Goal: Task Accomplishment & Management: Manage account settings

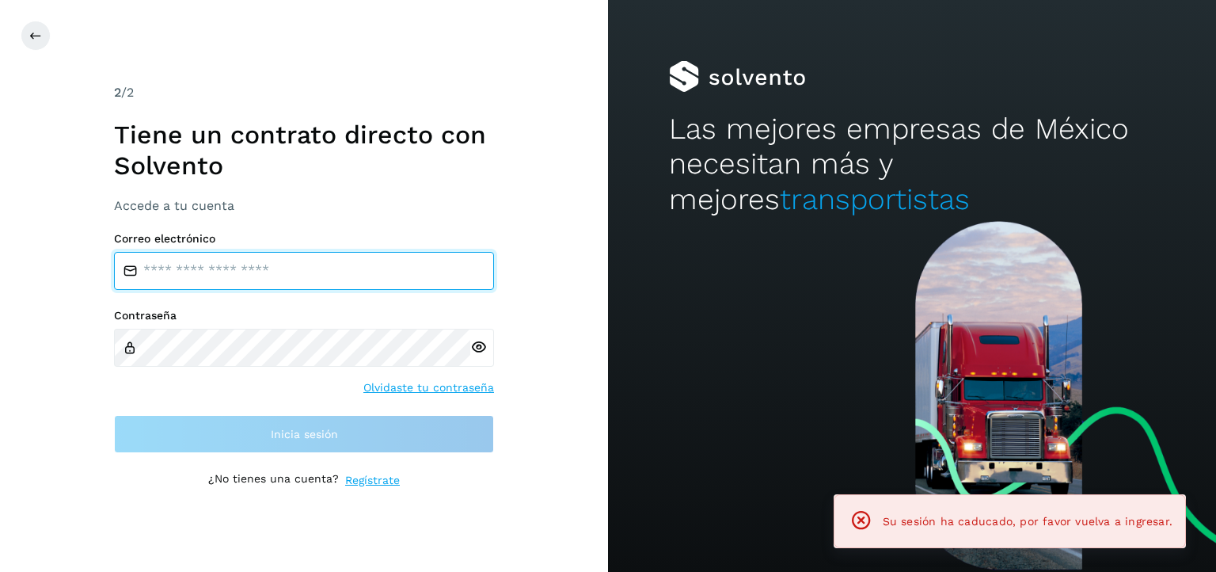
type input "**********"
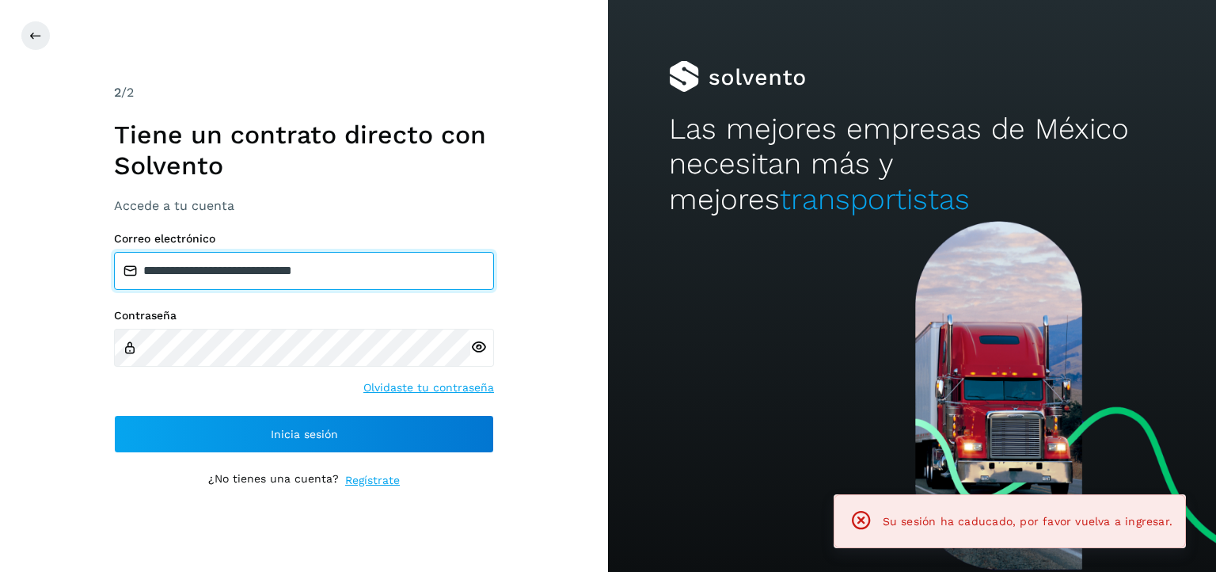
click at [382, 270] on input "**********" at bounding box center [304, 271] width 380 height 38
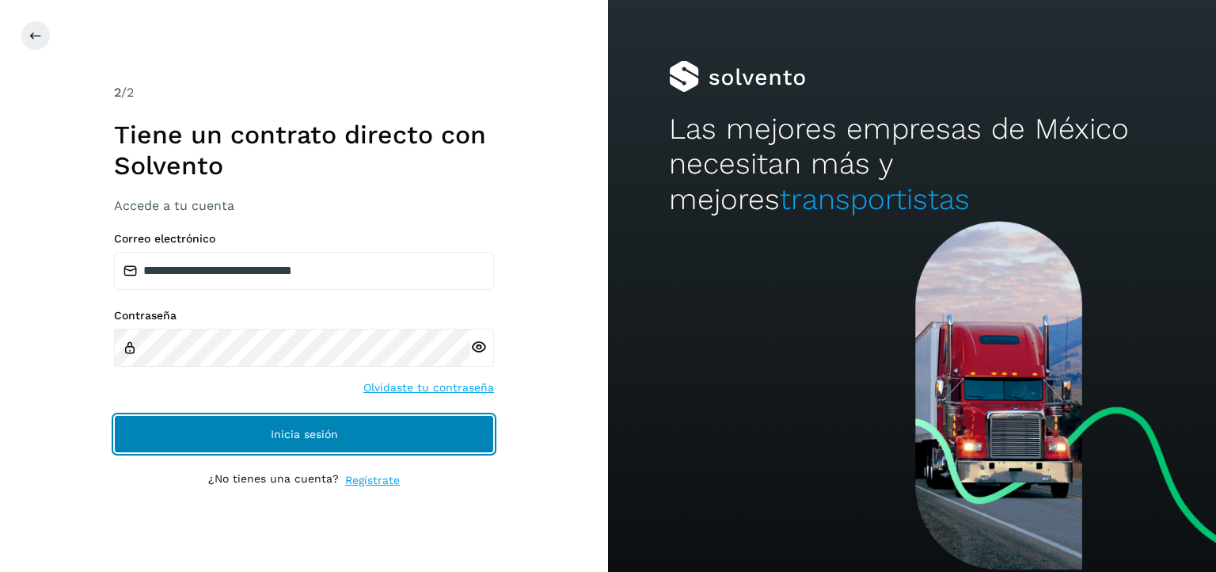
click at [419, 428] on button "Inicia sesión" at bounding box center [304, 434] width 380 height 38
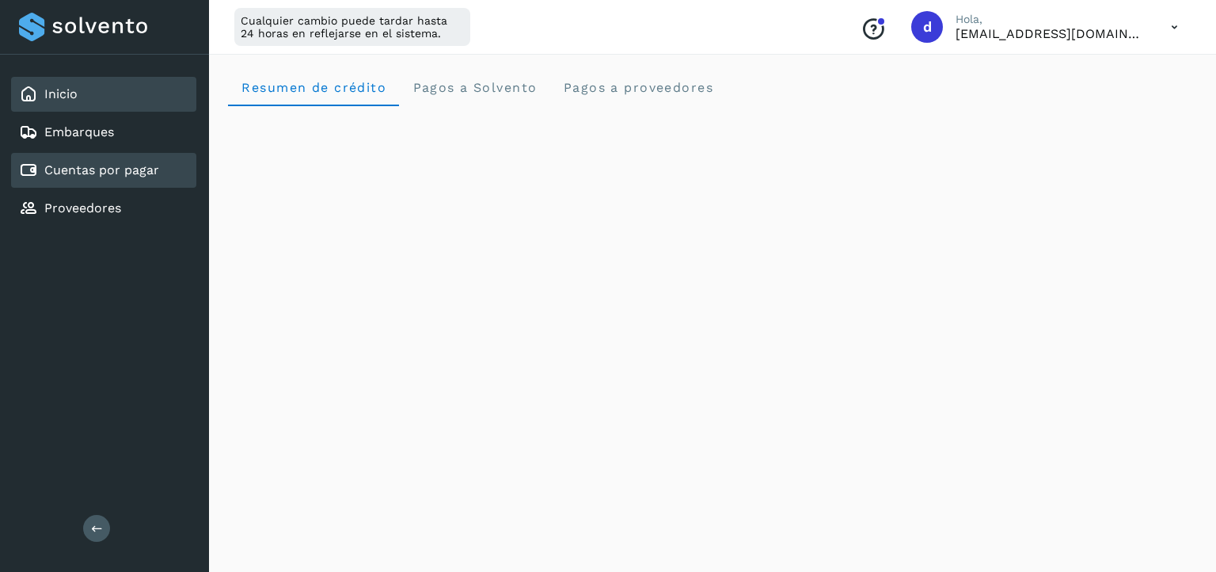
click at [137, 171] on link "Cuentas por pagar" at bounding box center [101, 169] width 115 height 15
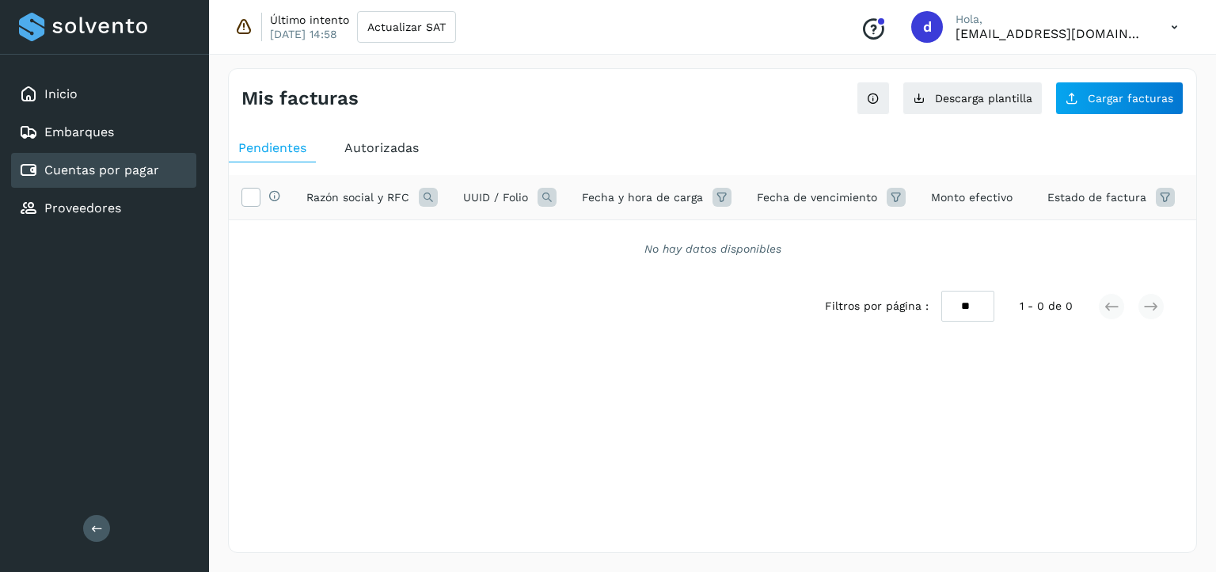
click at [377, 147] on span "Autorizadas" at bounding box center [381, 147] width 74 height 15
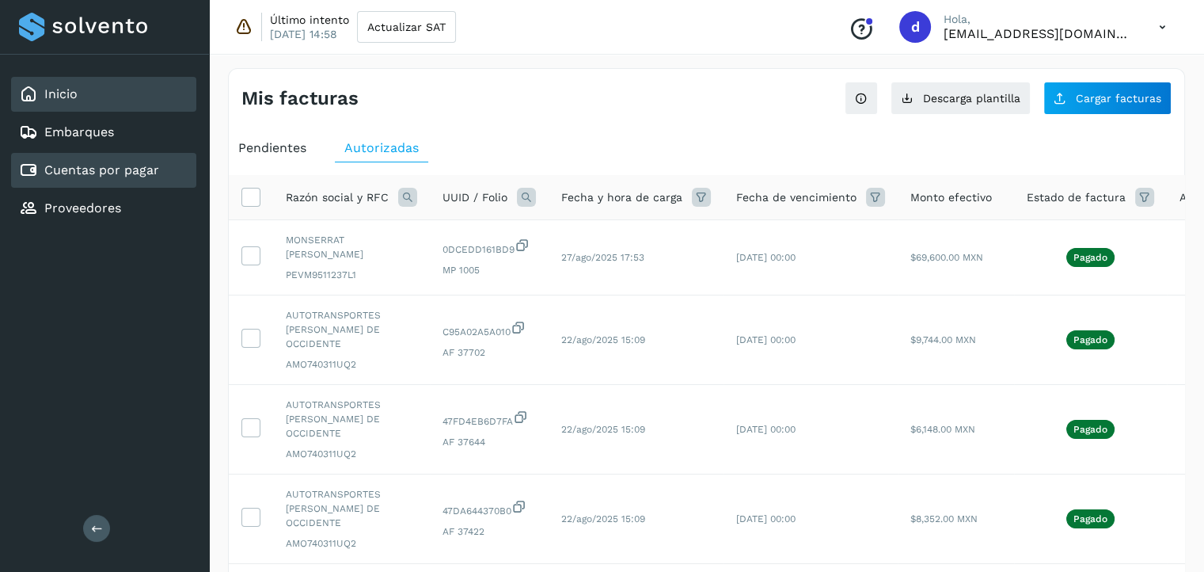
click at [111, 92] on div "Inicio" at bounding box center [103, 94] width 185 height 35
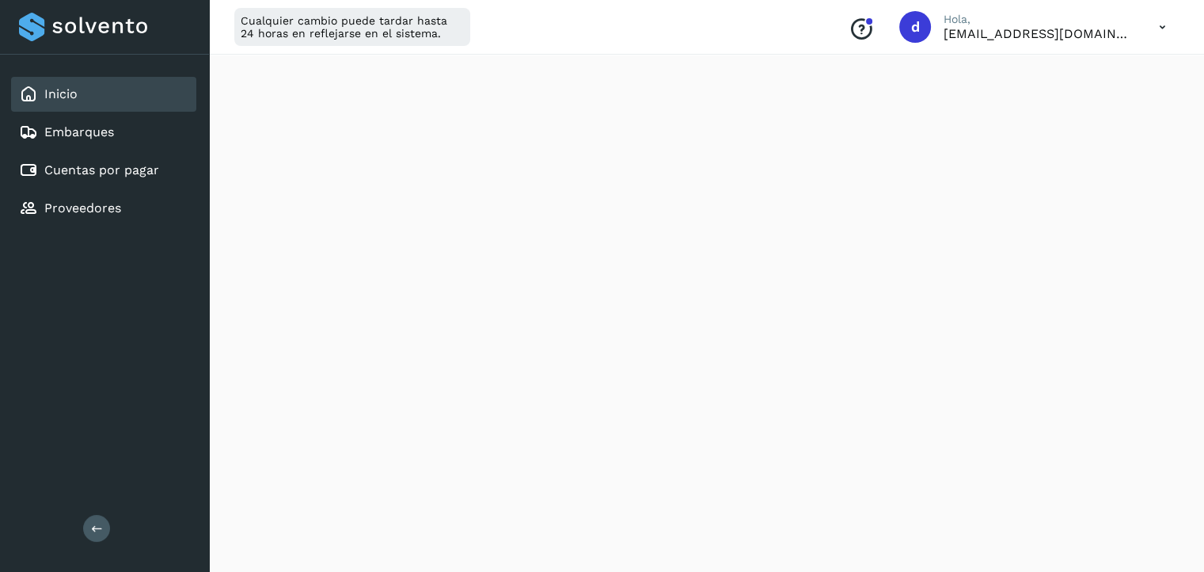
scroll to position [409, 0]
click at [86, 200] on link "Proveedores" at bounding box center [82, 207] width 77 height 15
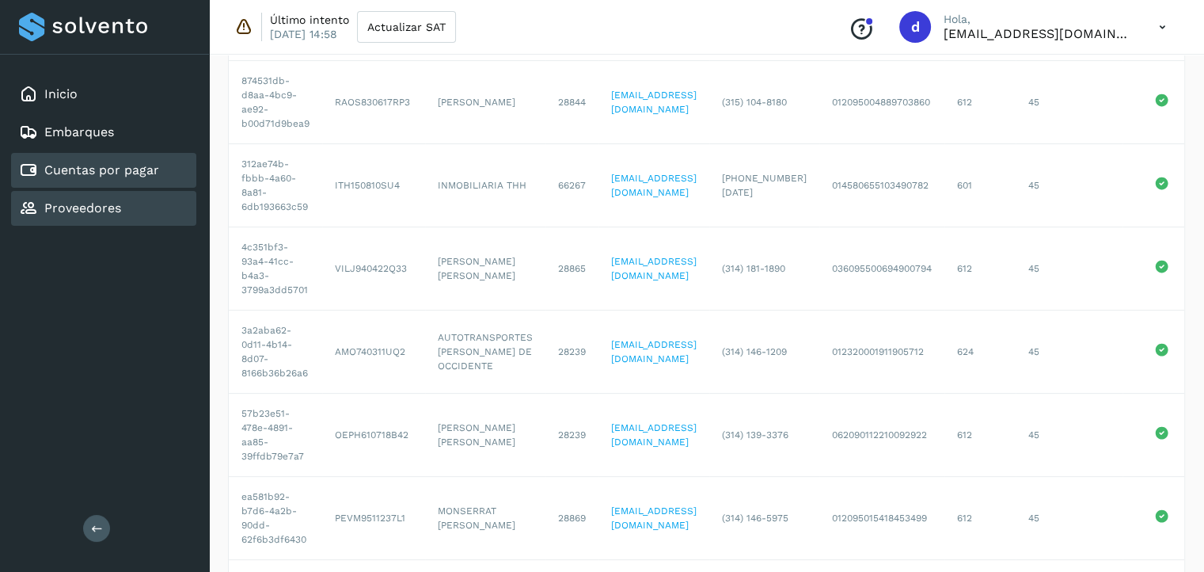
click at [143, 157] on div "Cuentas por pagar" at bounding box center [103, 170] width 185 height 35
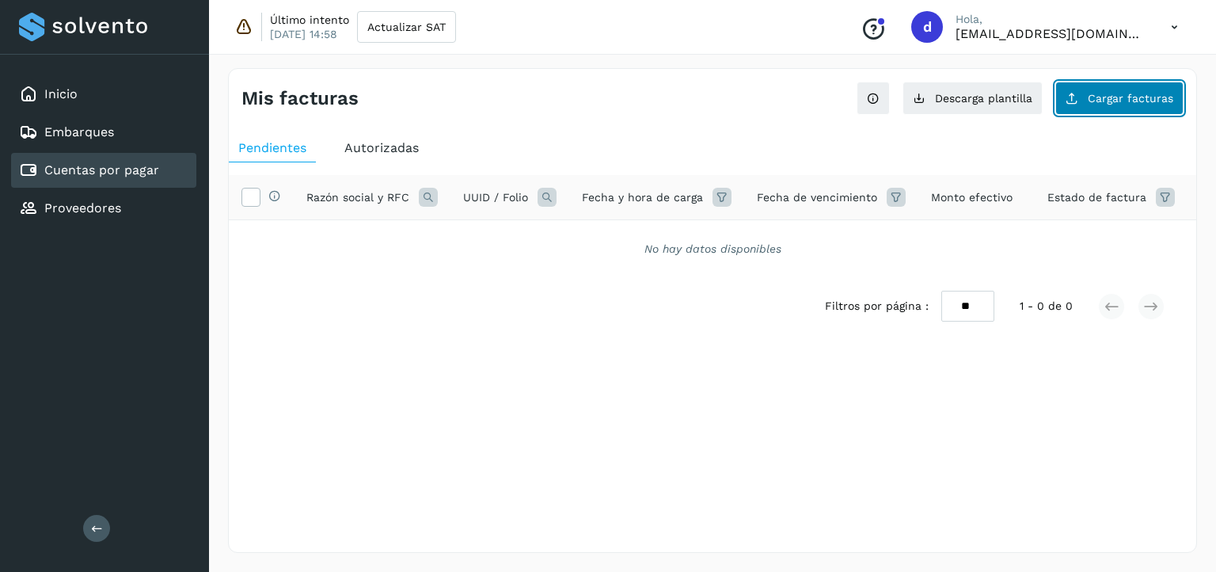
click at [1113, 101] on span "Cargar facturas" at bounding box center [1131, 98] width 86 height 11
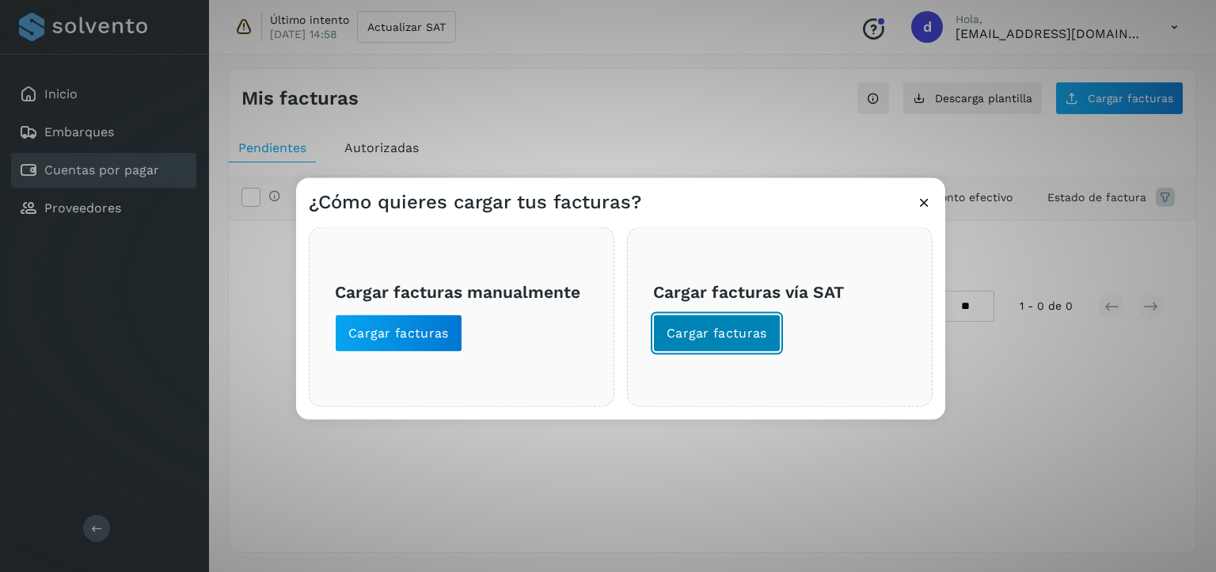
click at [732, 343] on button "Cargar facturas" at bounding box center [716, 333] width 127 height 38
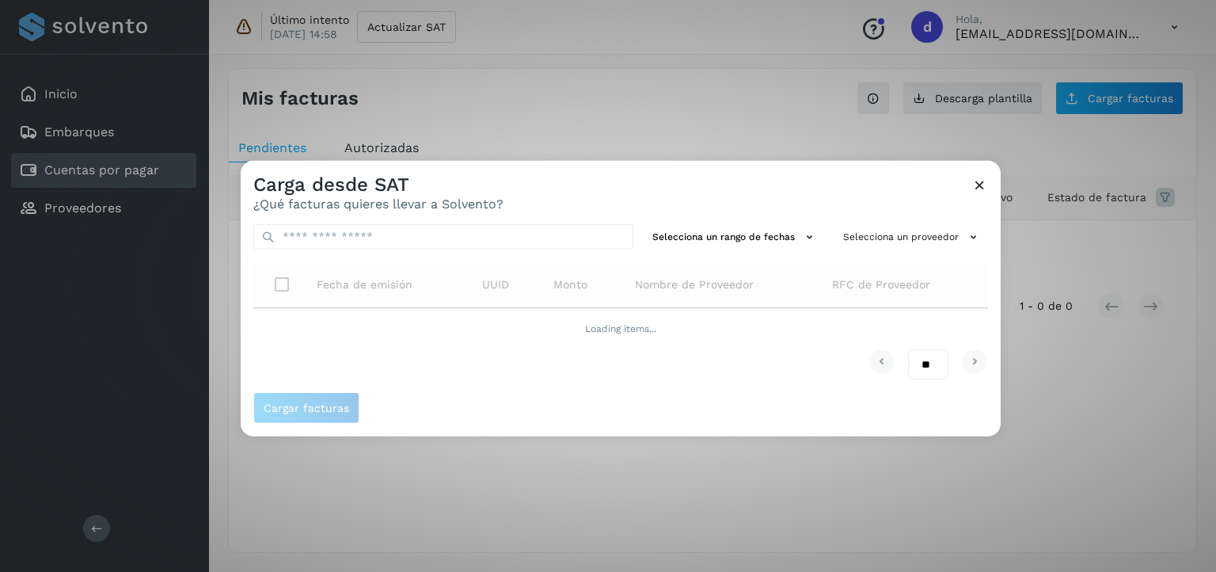
click at [976, 186] on icon at bounding box center [980, 185] width 17 height 17
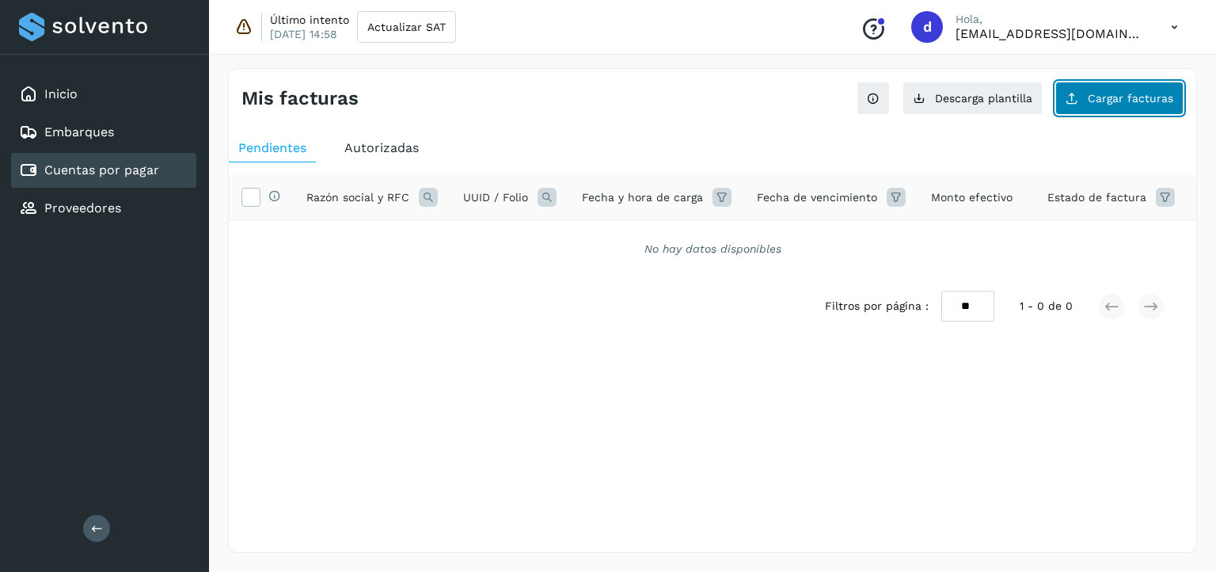
click at [1099, 106] on button "Cargar facturas" at bounding box center [1119, 98] width 128 height 33
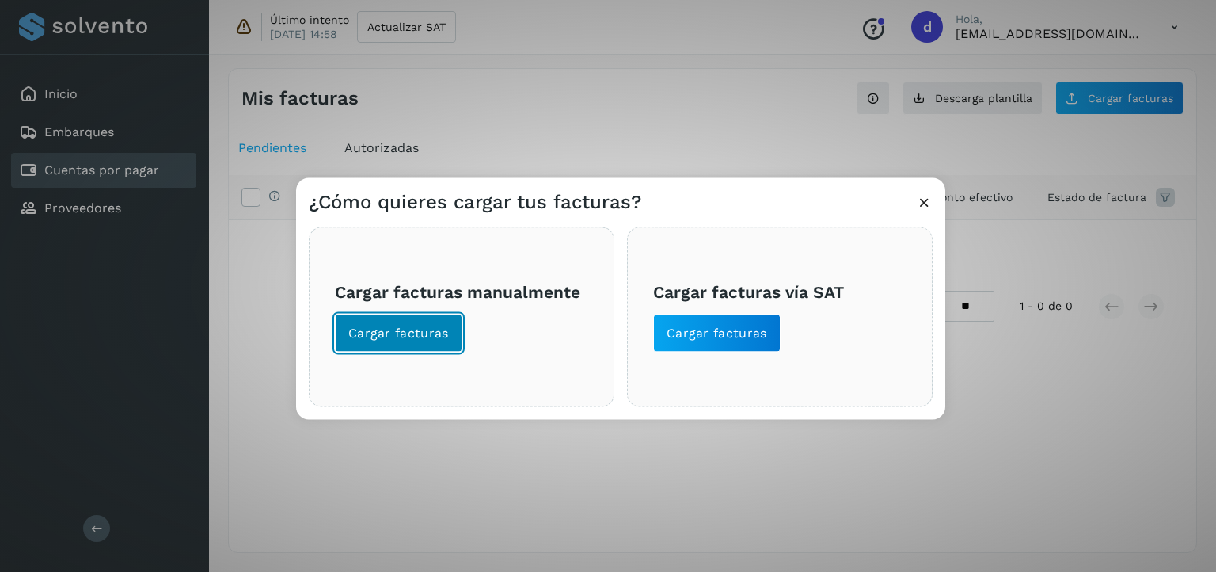
click at [421, 339] on span "Cargar facturas" at bounding box center [398, 333] width 101 height 17
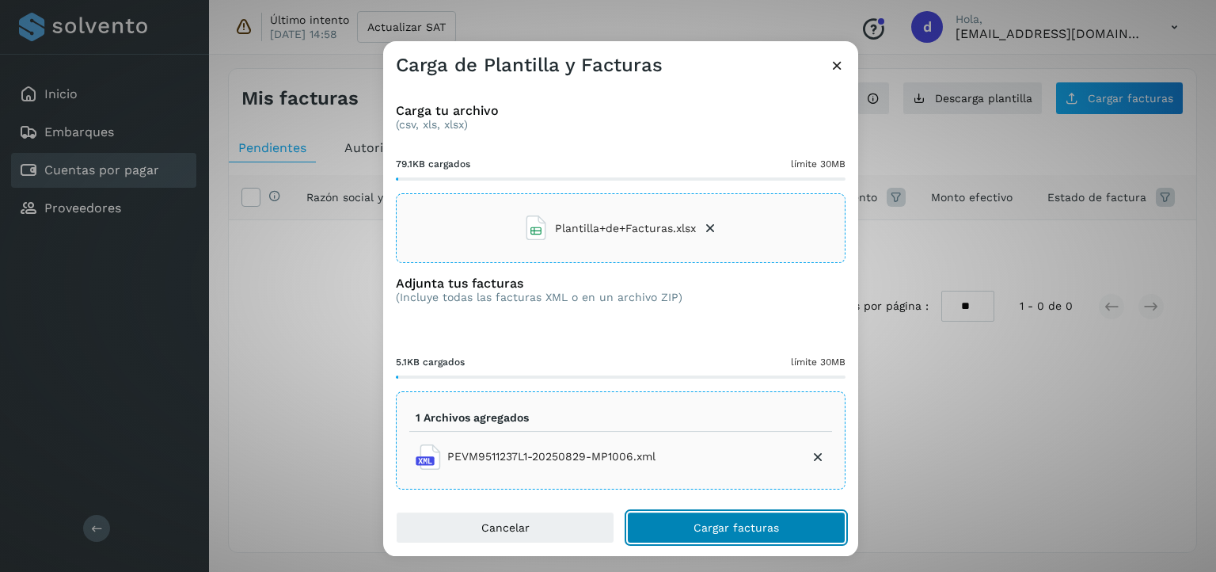
click at [697, 532] on span "Cargar facturas" at bounding box center [737, 527] width 86 height 11
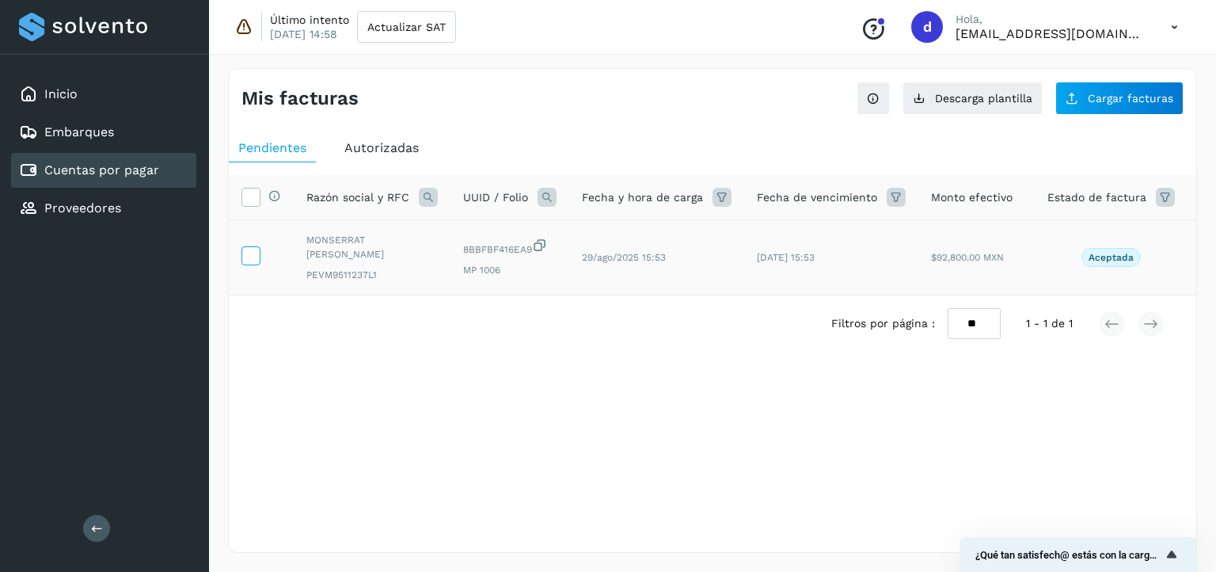
click at [250, 253] on icon at bounding box center [250, 254] width 17 height 17
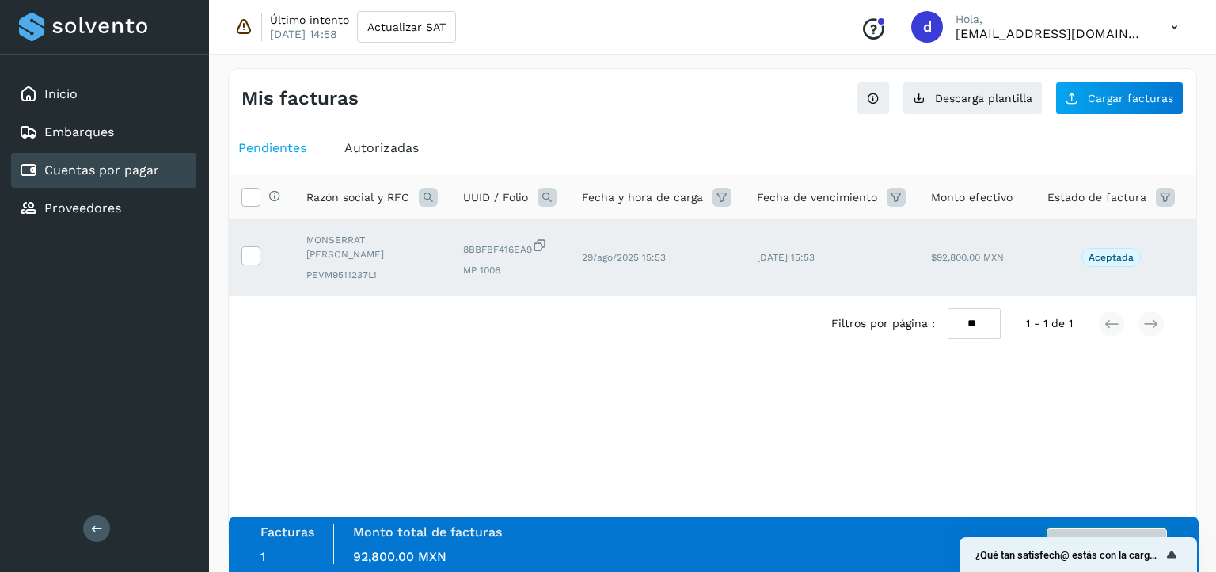
click at [1098, 530] on button "Autorizar facturas" at bounding box center [1107, 544] width 120 height 32
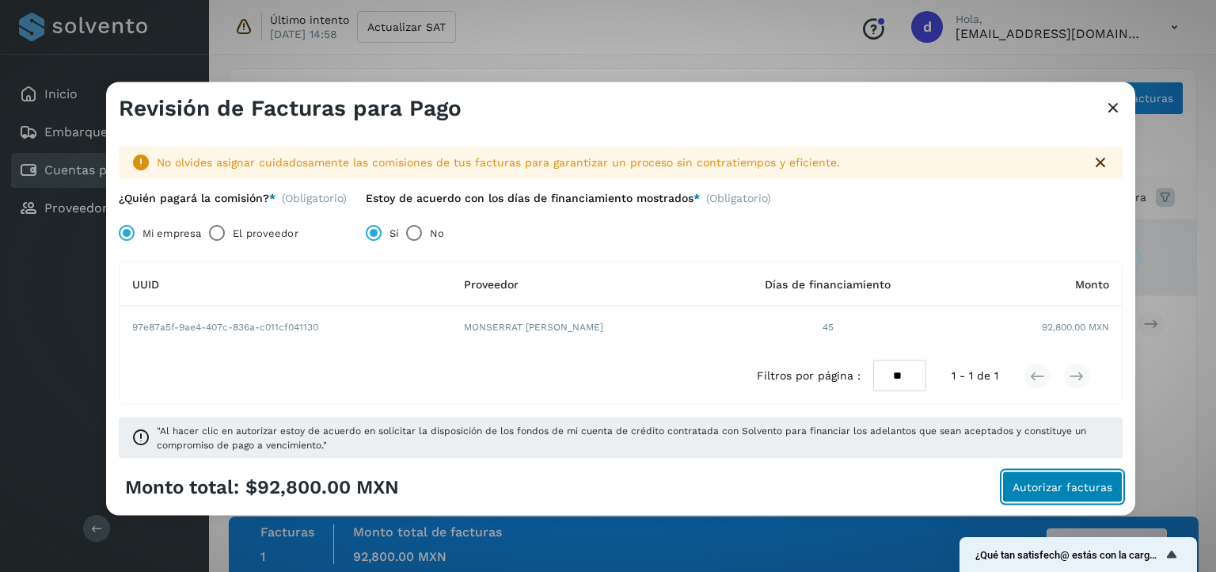
click at [1049, 485] on span "Autorizar facturas" at bounding box center [1063, 486] width 100 height 11
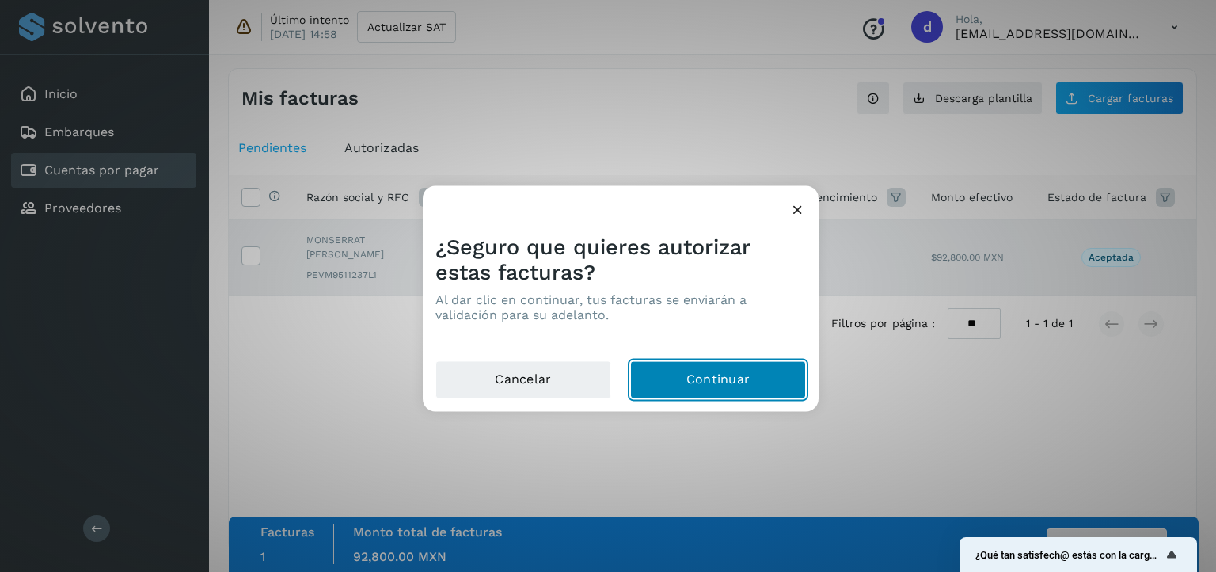
click at [759, 386] on button "Continuar" at bounding box center [718, 380] width 176 height 38
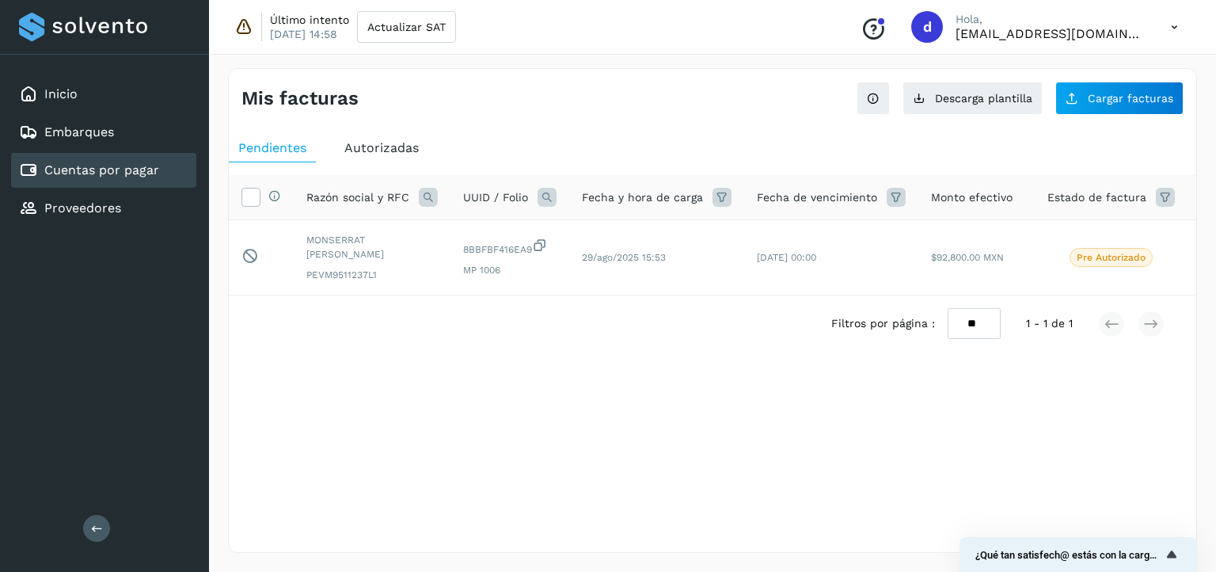
click at [352, 153] on span "Autorizadas" at bounding box center [381, 147] width 74 height 15
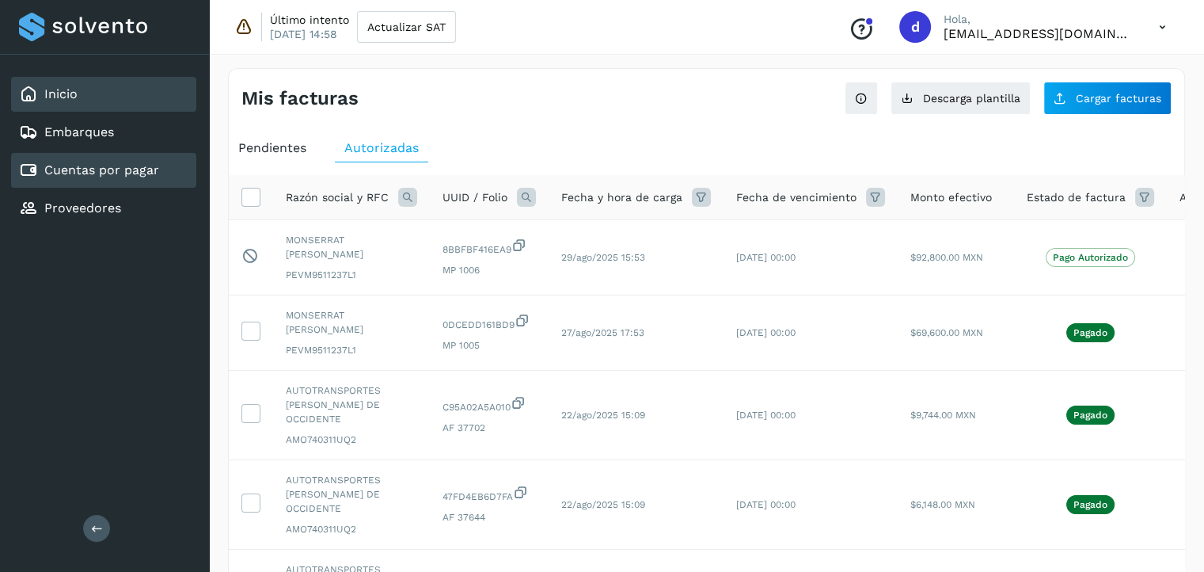
click at [98, 101] on div "Inicio" at bounding box center [103, 94] width 185 height 35
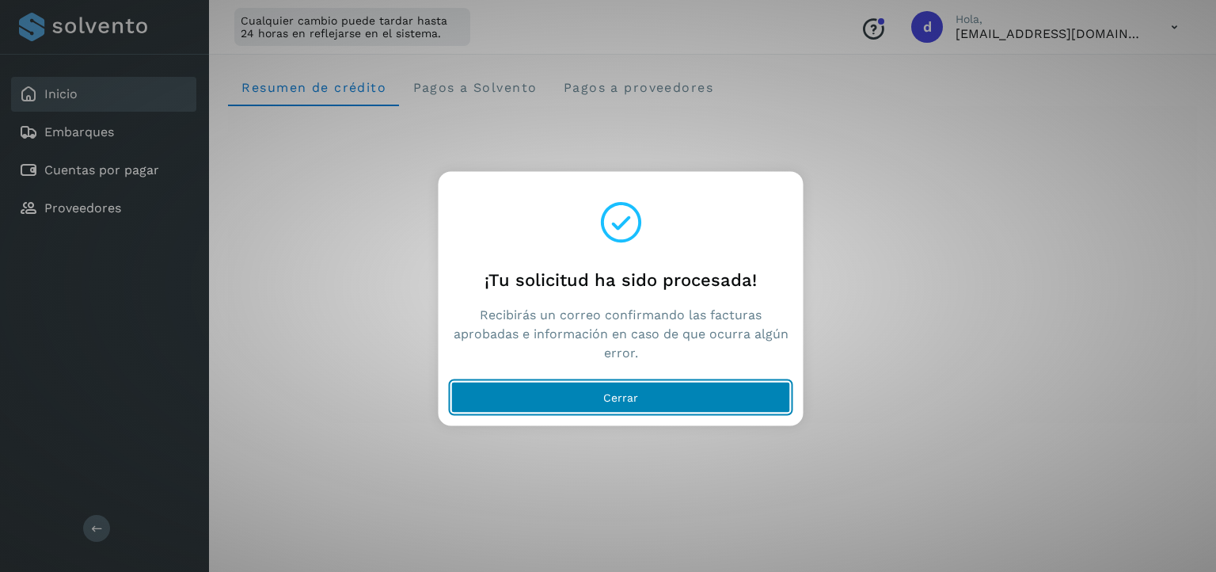
click at [606, 392] on span "Cerrar" at bounding box center [620, 397] width 35 height 11
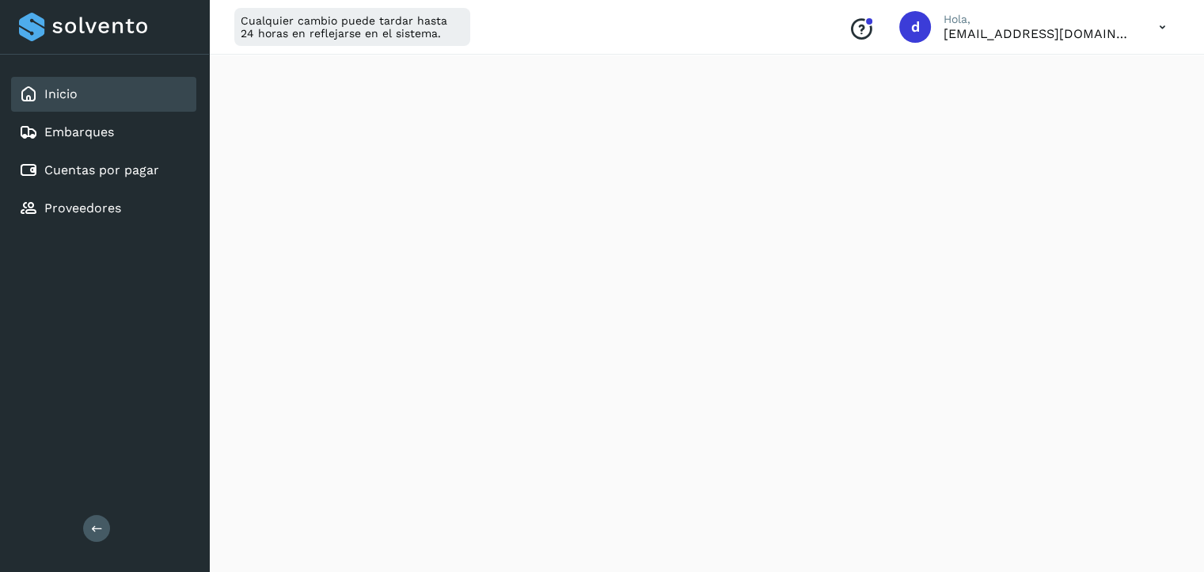
scroll to position [281, 0]
click at [133, 163] on link "Cuentas por pagar" at bounding box center [101, 169] width 115 height 15
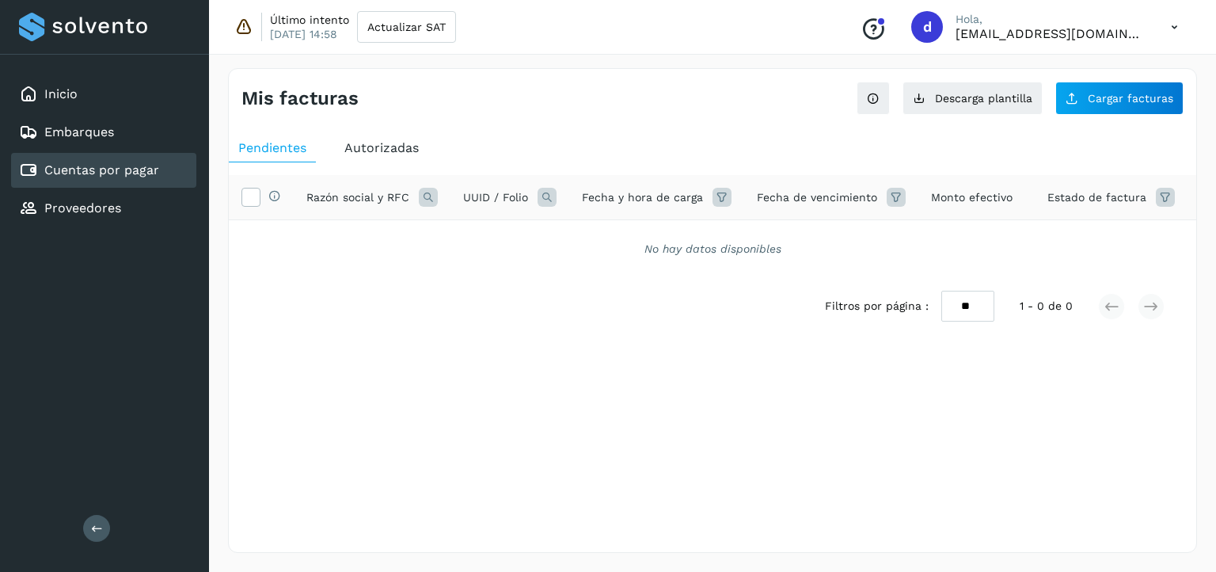
click at [384, 152] on span "Autorizadas" at bounding box center [381, 147] width 74 height 15
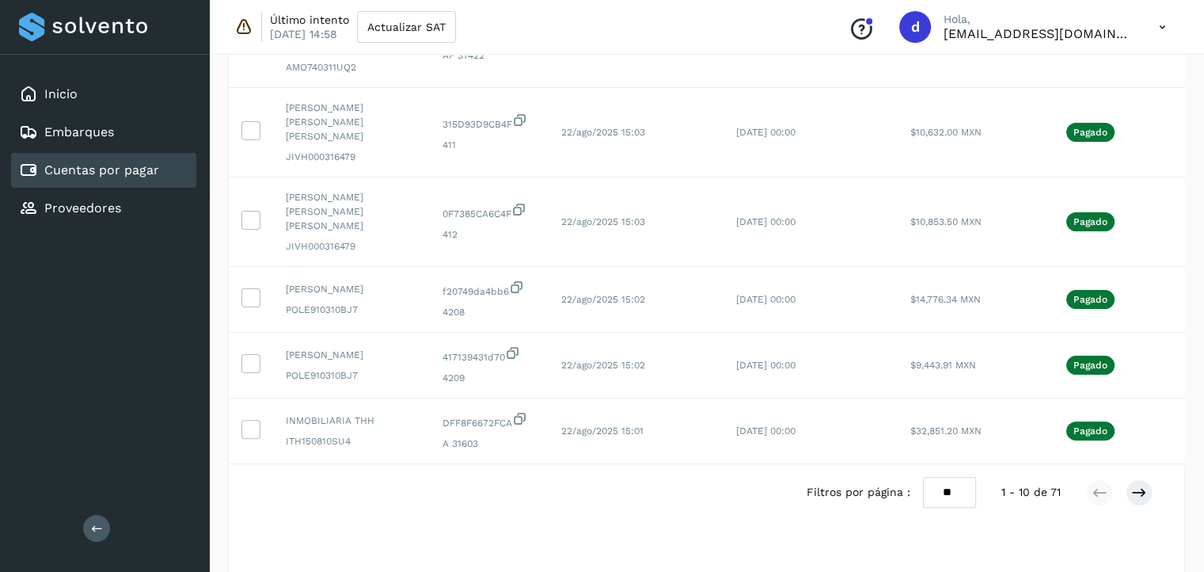
scroll to position [560, 0]
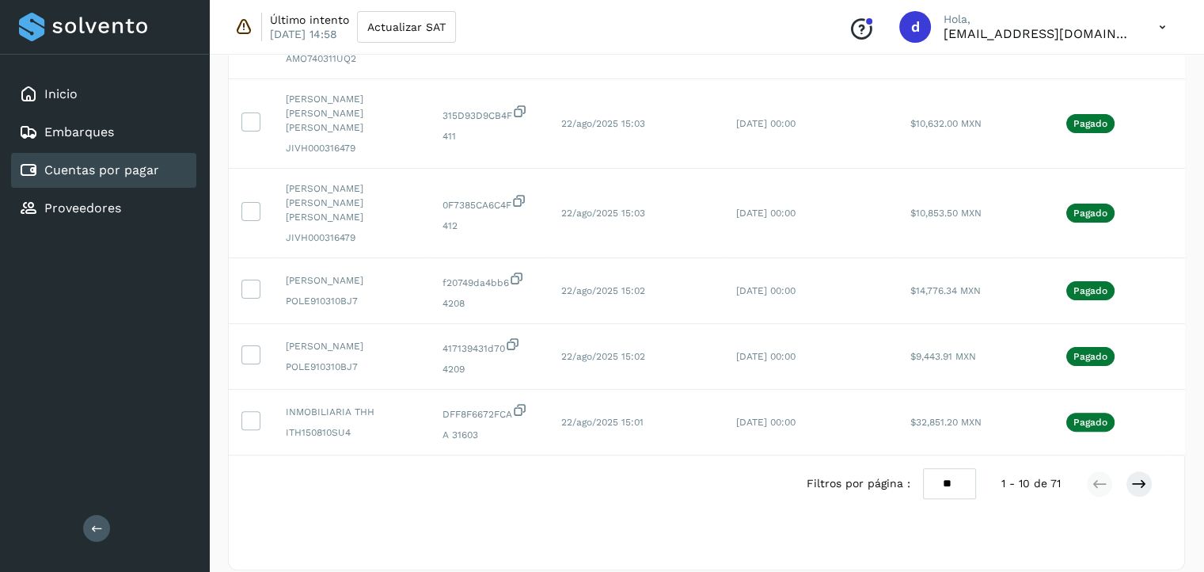
click at [960, 468] on select "** ** **" at bounding box center [949, 483] width 53 height 31
select select "**"
click at [923, 468] on select "** ** **" at bounding box center [949, 483] width 53 height 31
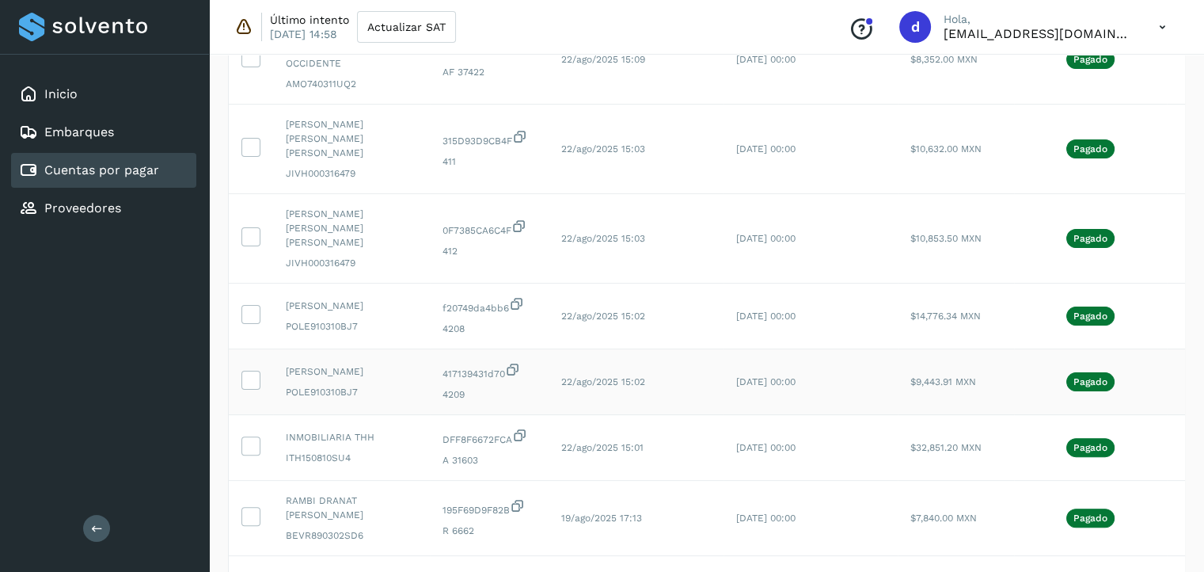
scroll to position [0, 57]
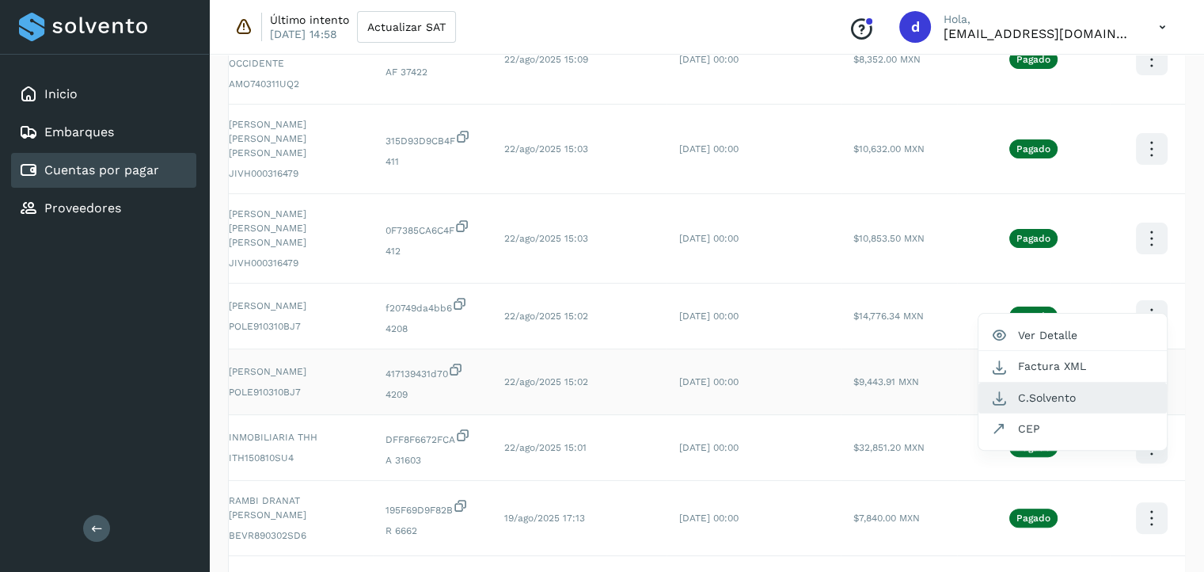
click at [1020, 382] on button "C.Solvento" at bounding box center [1073, 397] width 188 height 31
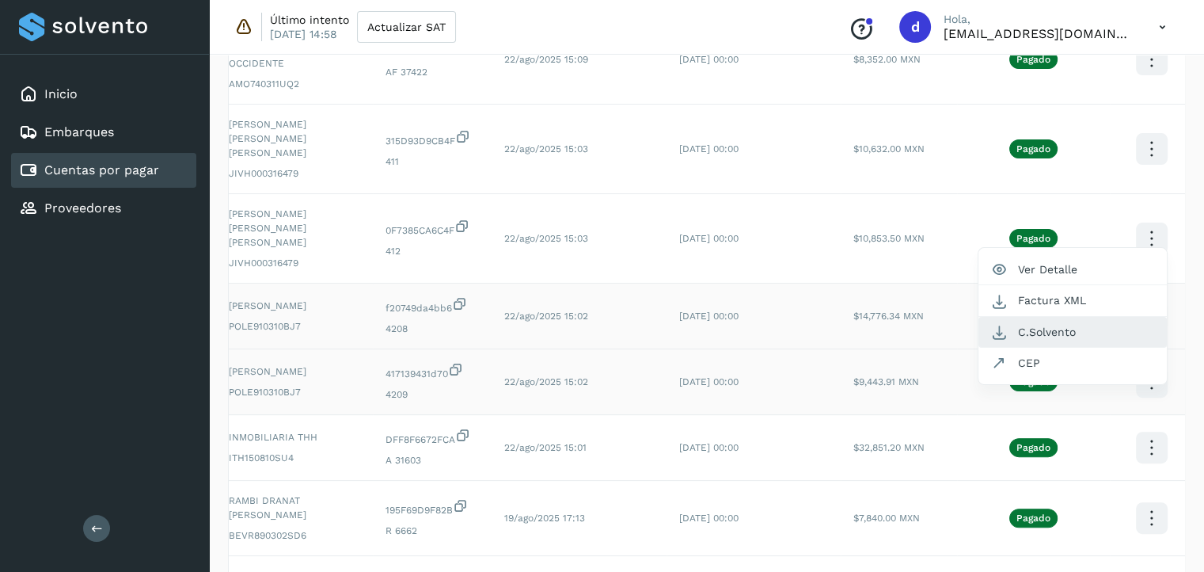
click at [1095, 317] on button "C.Solvento" at bounding box center [1073, 332] width 188 height 31
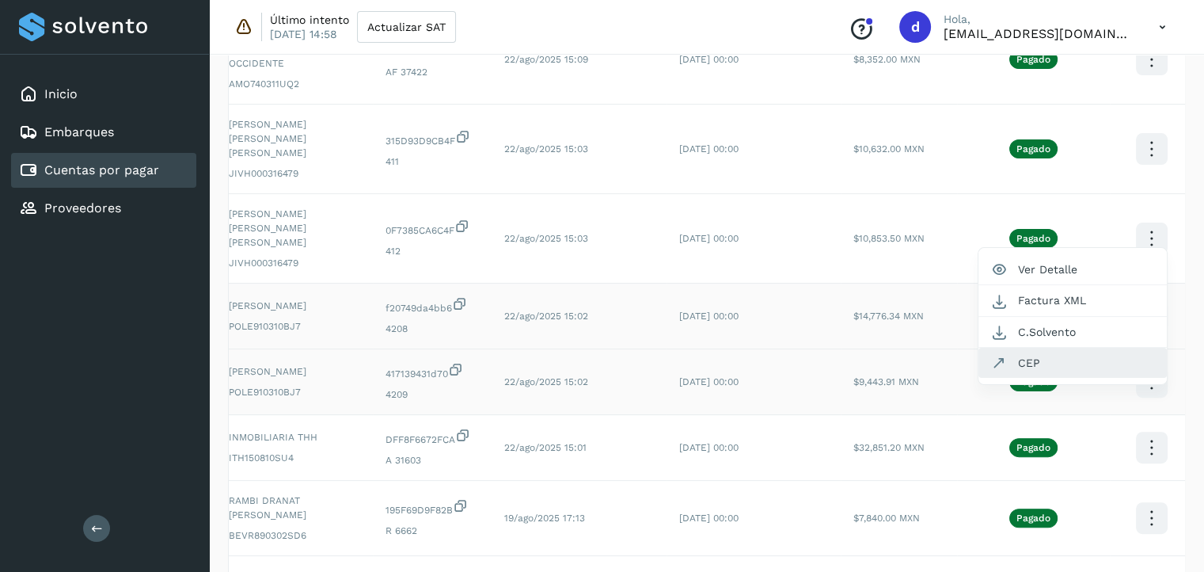
click at [1061, 348] on button "CEP" at bounding box center [1073, 363] width 188 height 30
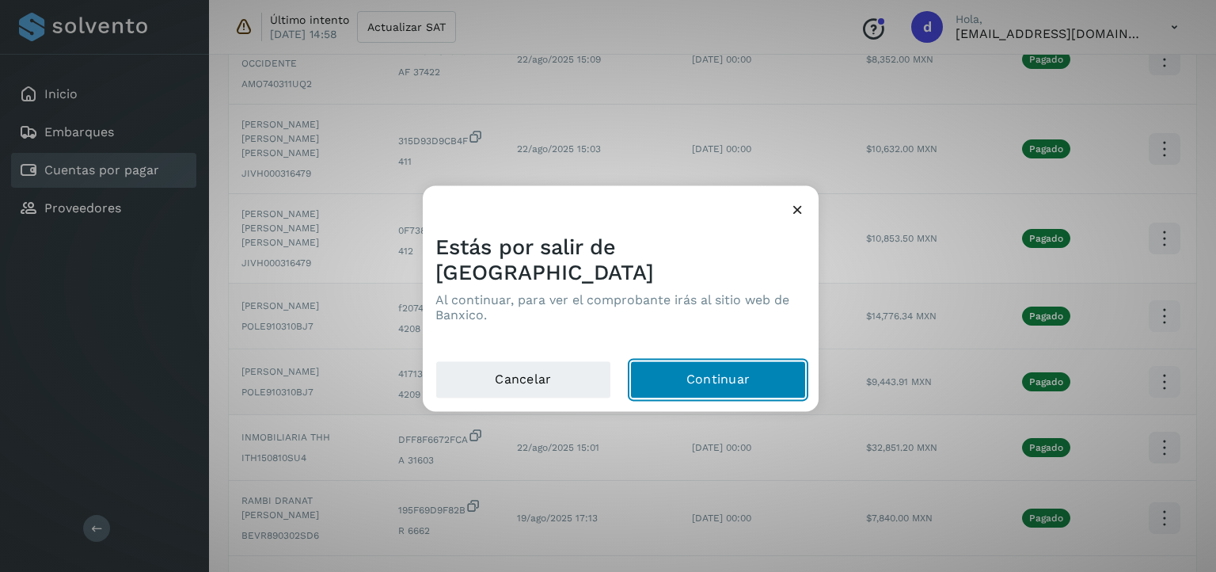
click at [725, 361] on button "Continuar" at bounding box center [718, 380] width 176 height 38
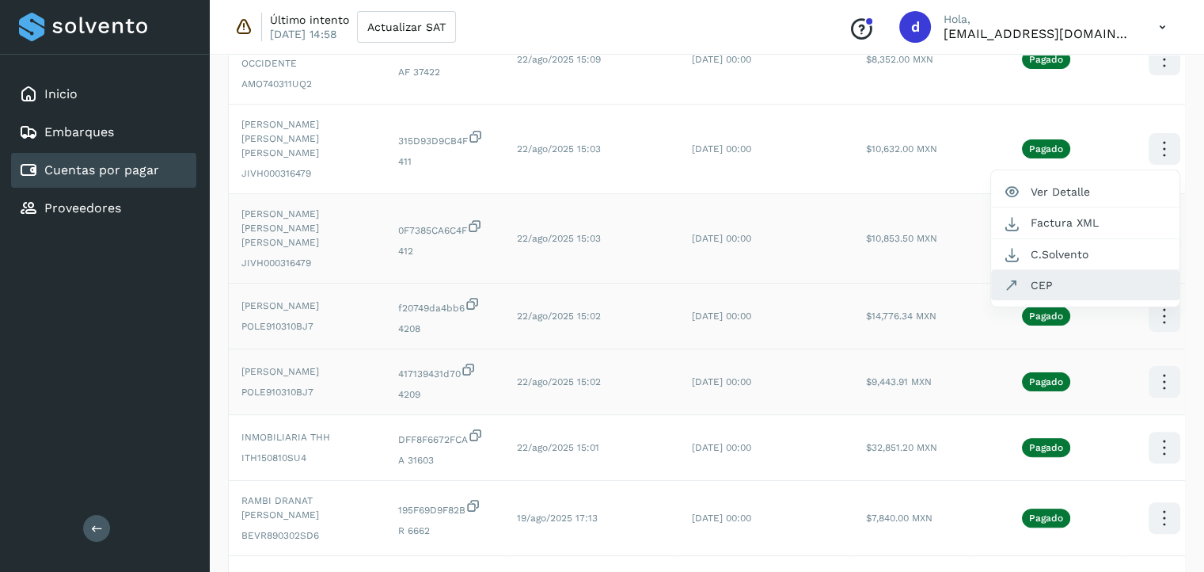
click at [1034, 270] on button "CEP" at bounding box center [1085, 285] width 188 height 30
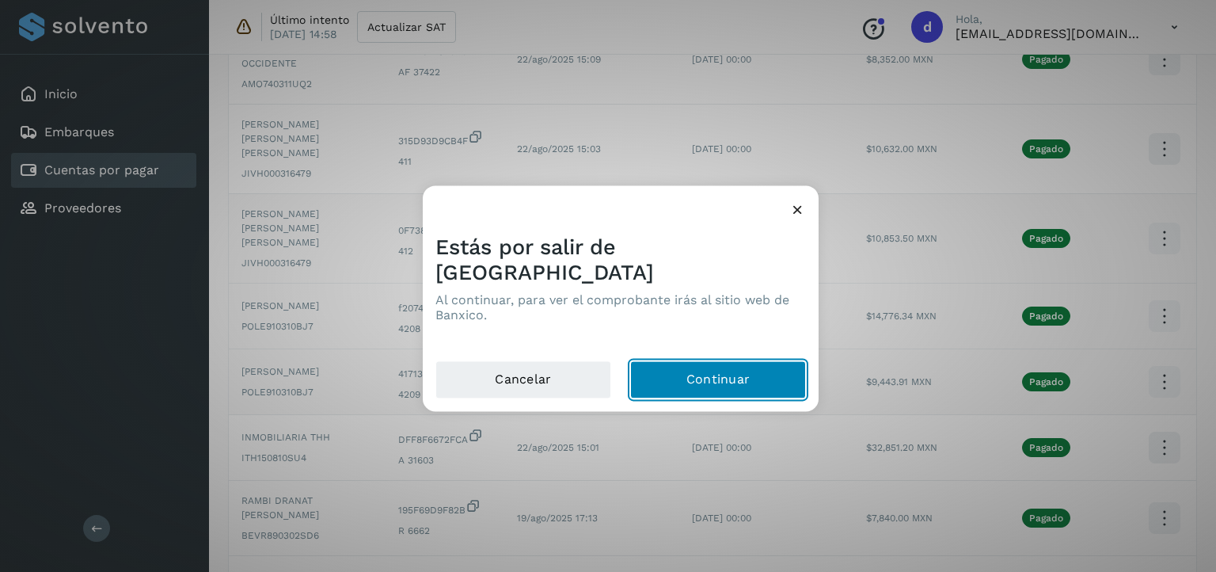
click at [703, 361] on button "Continuar" at bounding box center [718, 380] width 176 height 38
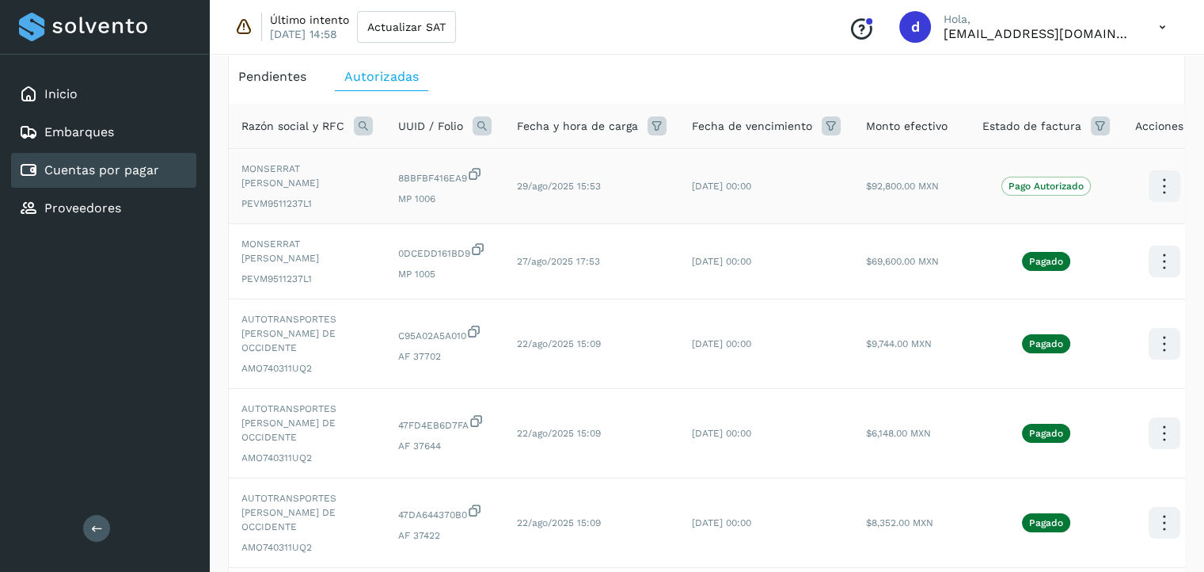
scroll to position [0, 0]
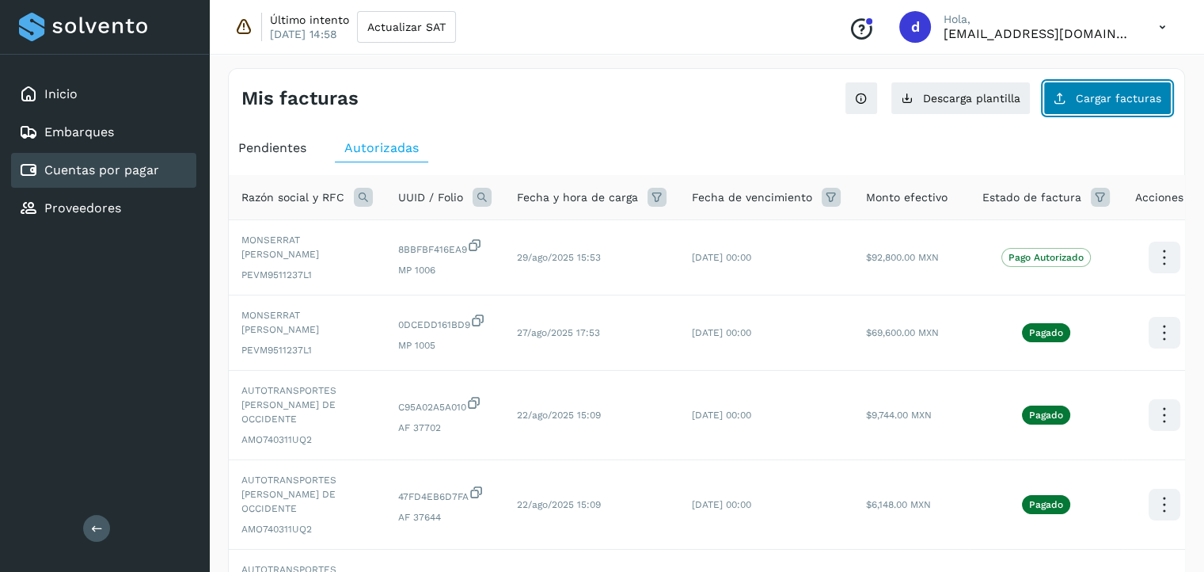
click at [1106, 97] on span "Cargar facturas" at bounding box center [1119, 98] width 86 height 11
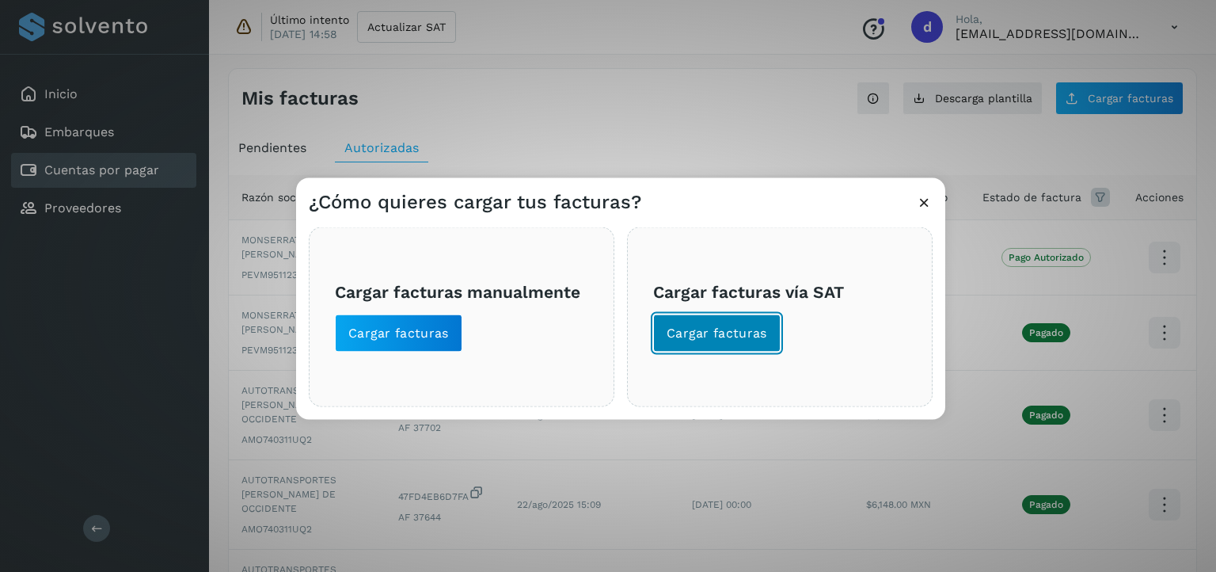
click at [747, 337] on span "Cargar facturas" at bounding box center [717, 333] width 101 height 17
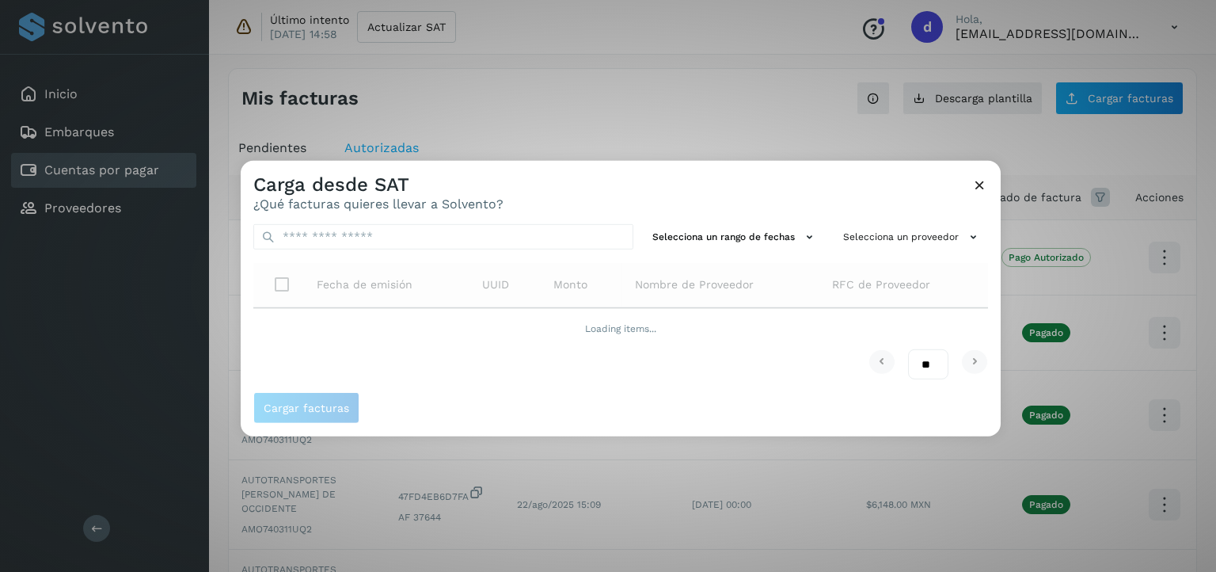
click at [747, 337] on td "Loading items..." at bounding box center [620, 328] width 735 height 41
click at [861, 240] on button "Selecciona un proveedor" at bounding box center [912, 237] width 151 height 26
click at [850, 264] on input "text" at bounding box center [886, 268] width 194 height 25
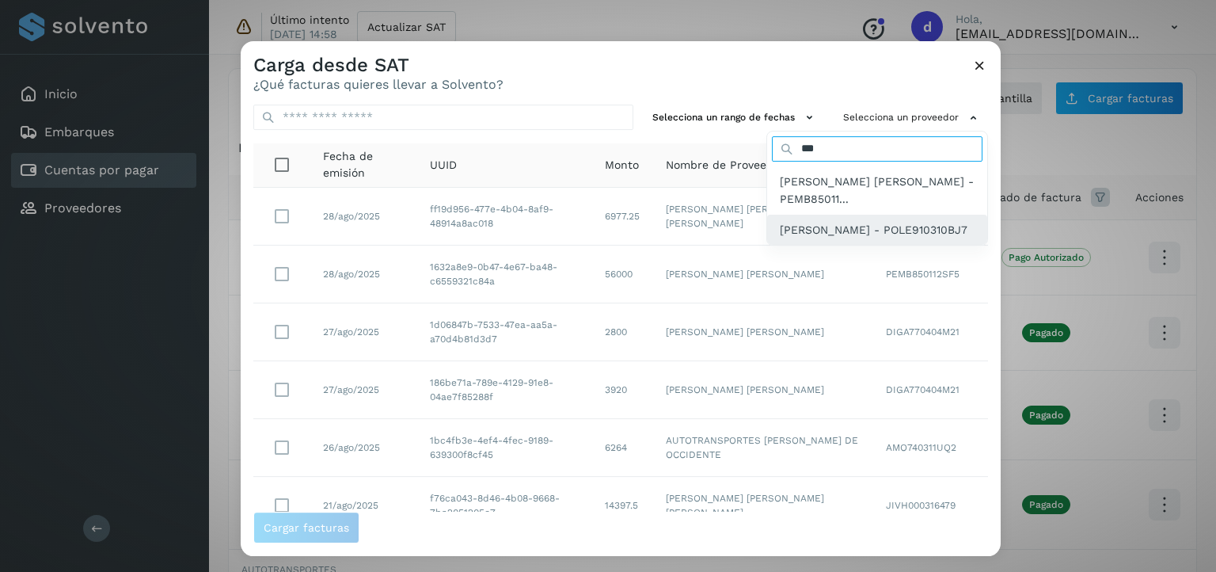
type input "***"
click at [839, 238] on span "EREIDA POMPA LOPEZ - POLE910310BJ7" at bounding box center [874, 229] width 188 height 17
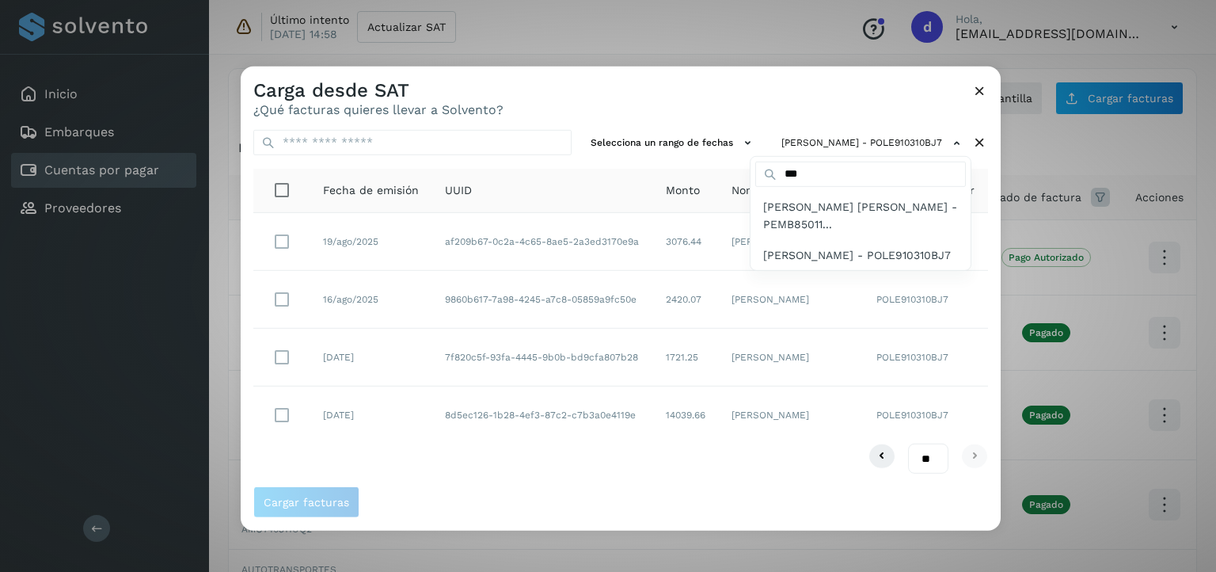
click at [282, 299] on div at bounding box center [849, 353] width 1216 height 572
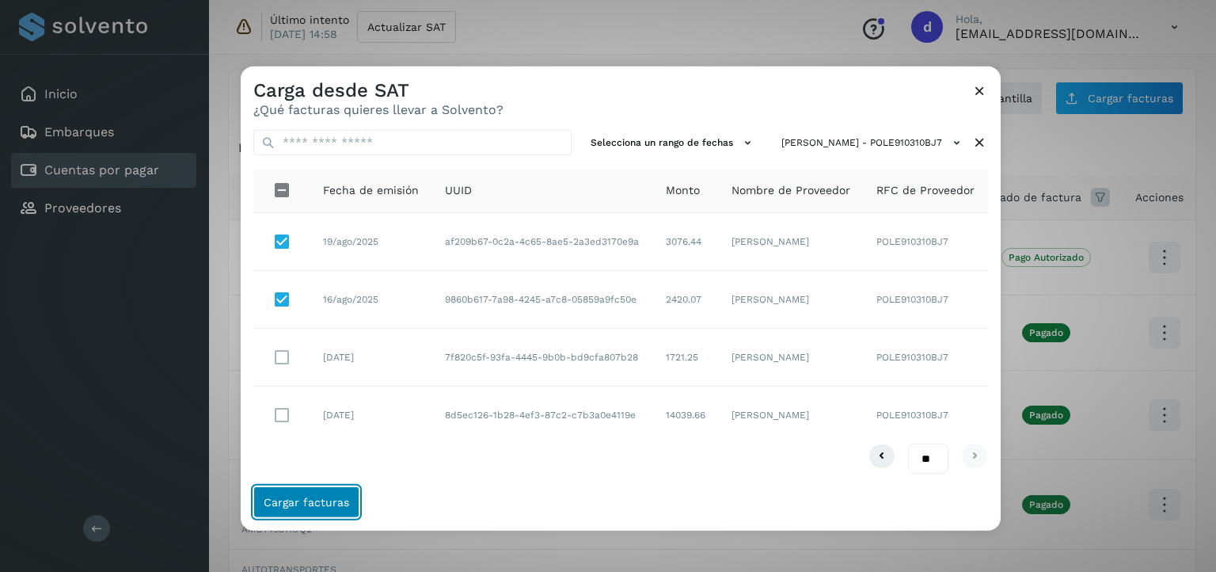
click at [307, 499] on span "Cargar facturas" at bounding box center [307, 501] width 86 height 11
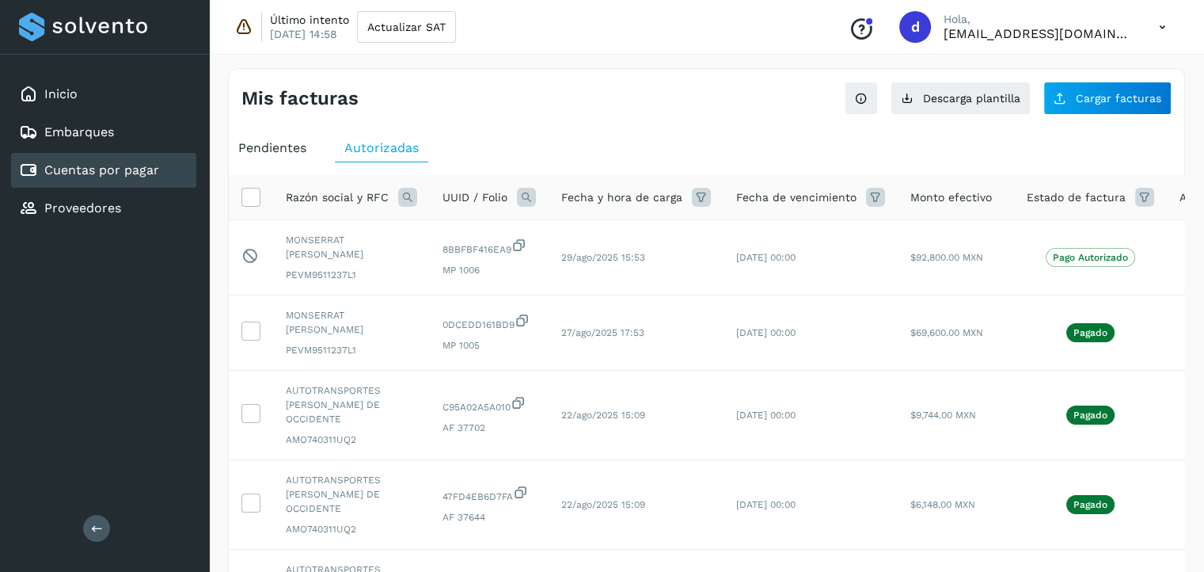
click at [279, 155] on div "Pendientes" at bounding box center [272, 148] width 87 height 29
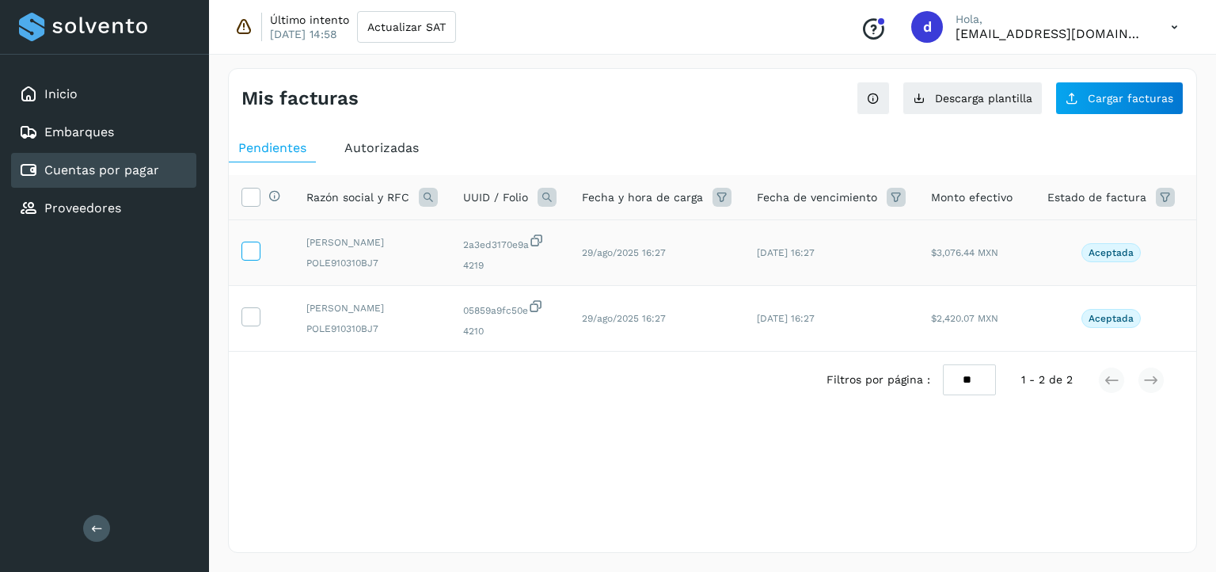
click at [245, 254] on icon at bounding box center [250, 249] width 17 height 17
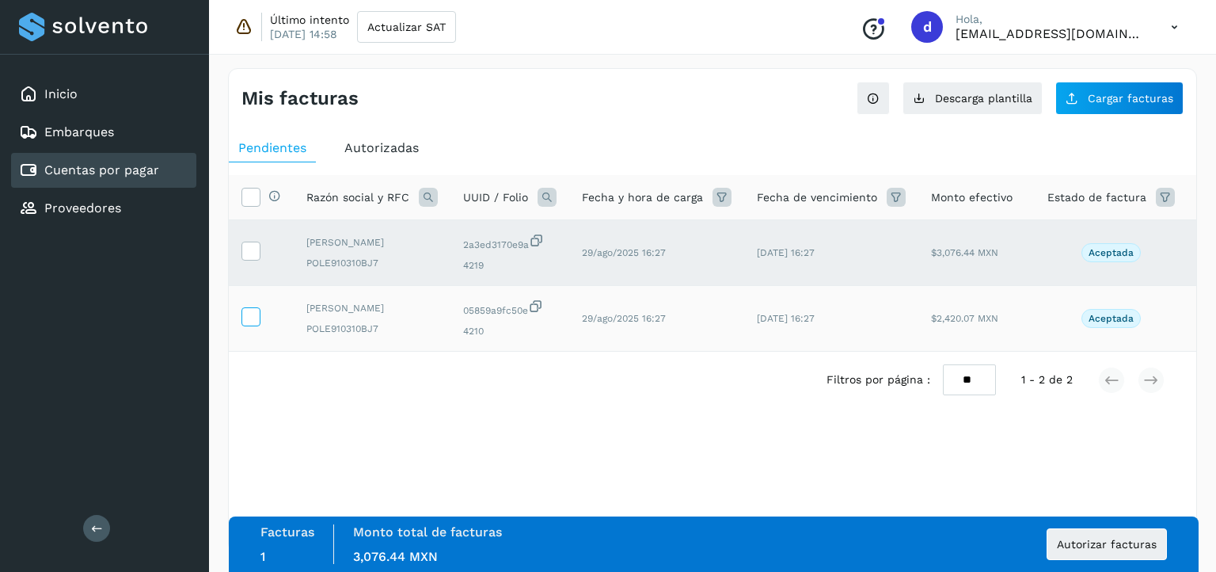
click at [243, 325] on label at bounding box center [250, 316] width 19 height 19
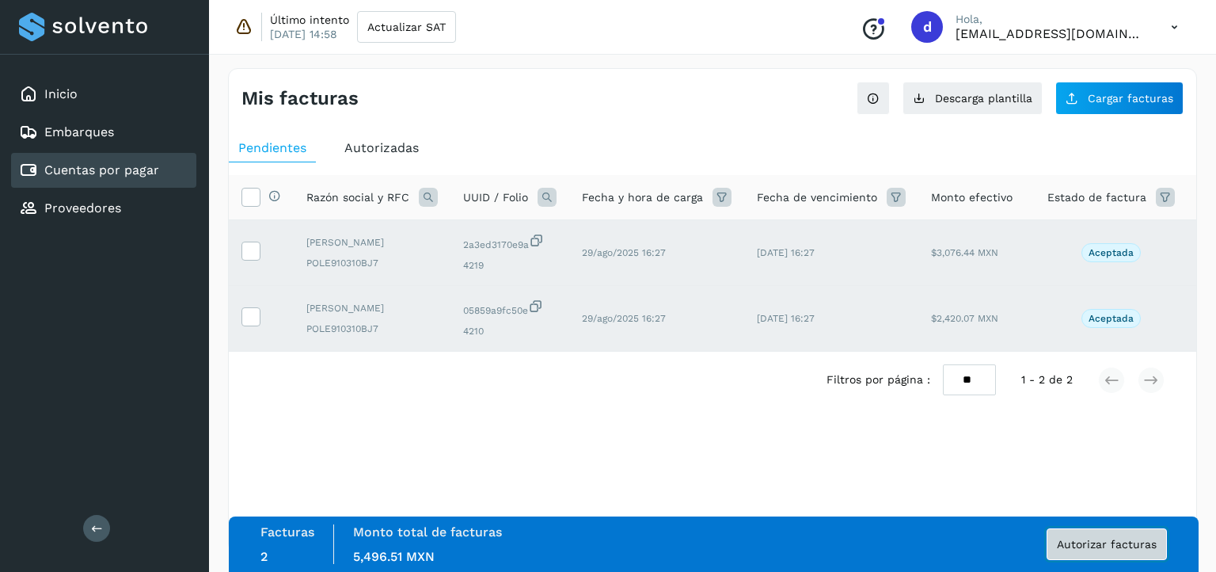
click at [1097, 538] on span "Autorizar facturas" at bounding box center [1107, 543] width 100 height 11
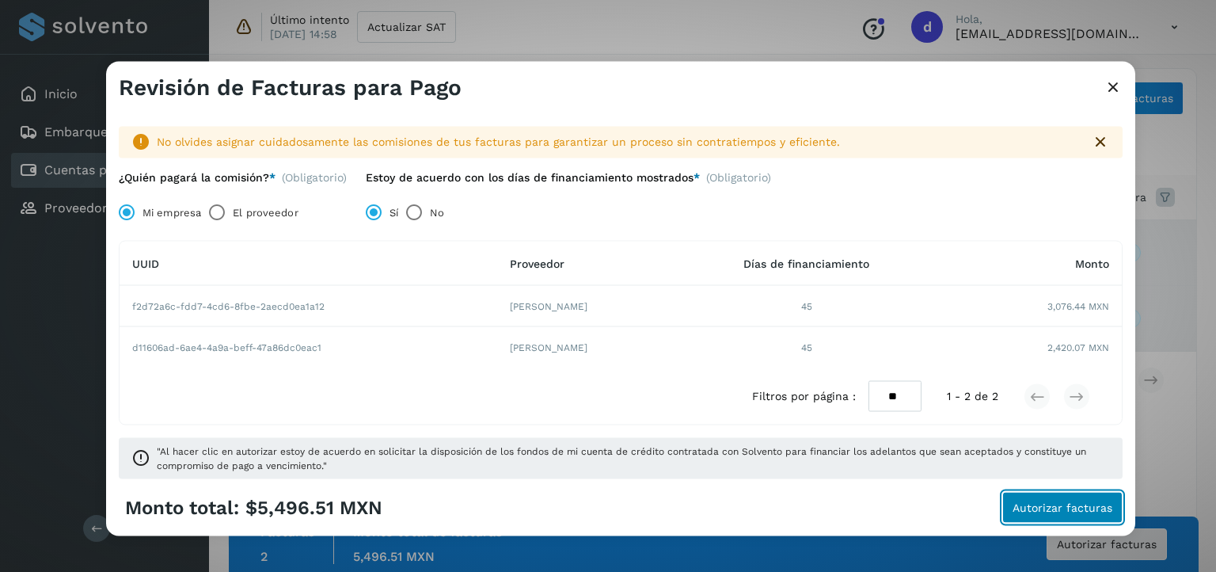
click at [1055, 513] on button "Autorizar facturas" at bounding box center [1062, 507] width 120 height 32
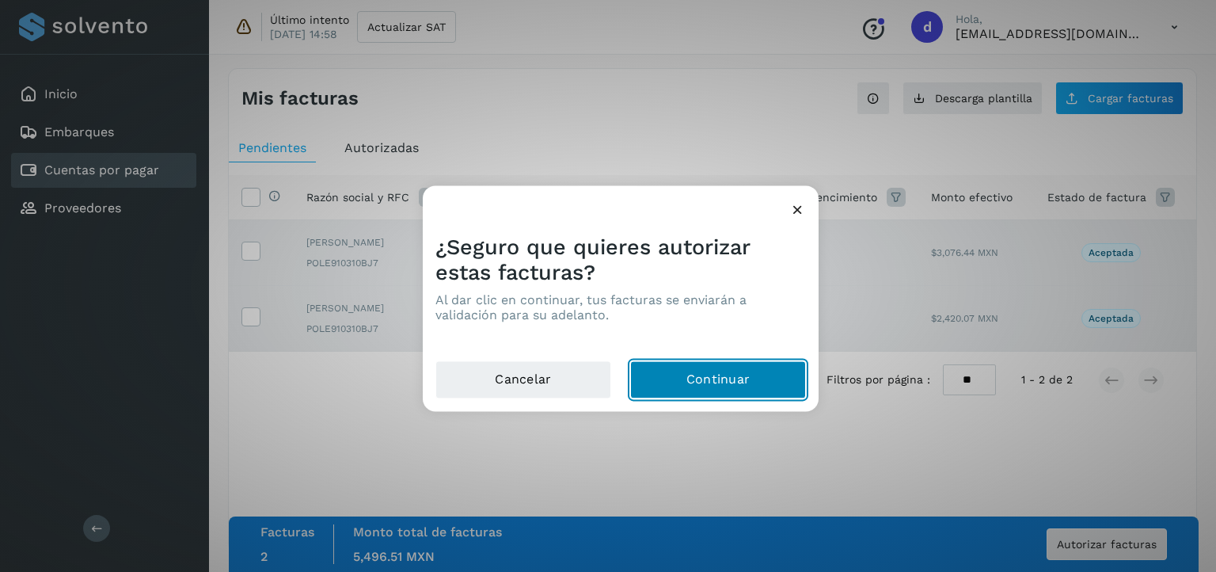
click at [733, 372] on button "Continuar" at bounding box center [718, 380] width 176 height 38
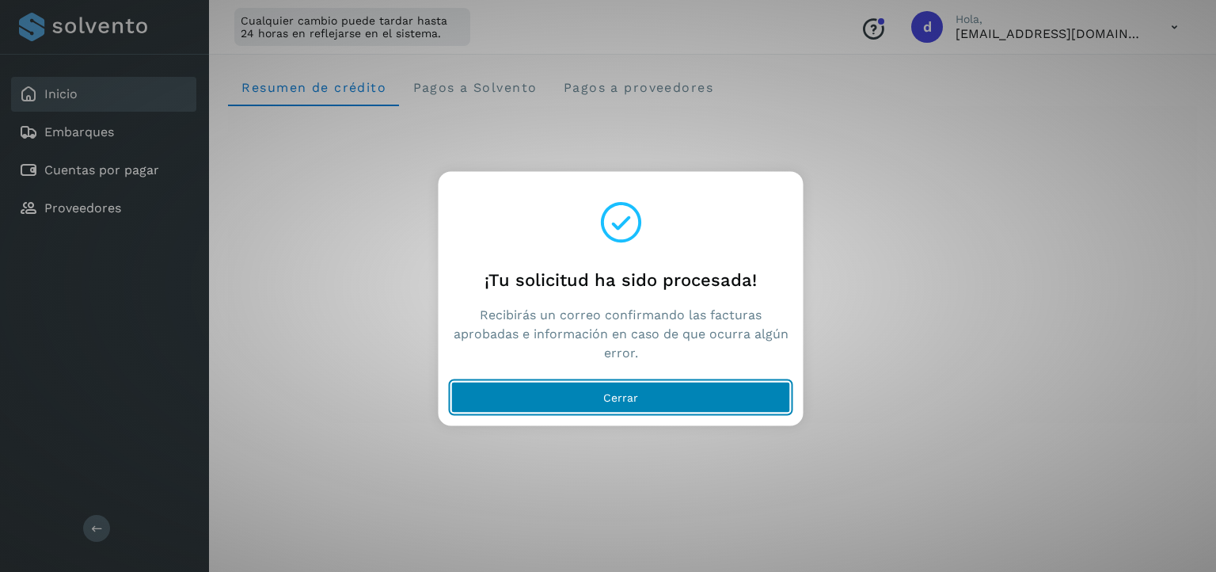
click at [696, 387] on button "Cerrar" at bounding box center [621, 398] width 340 height 32
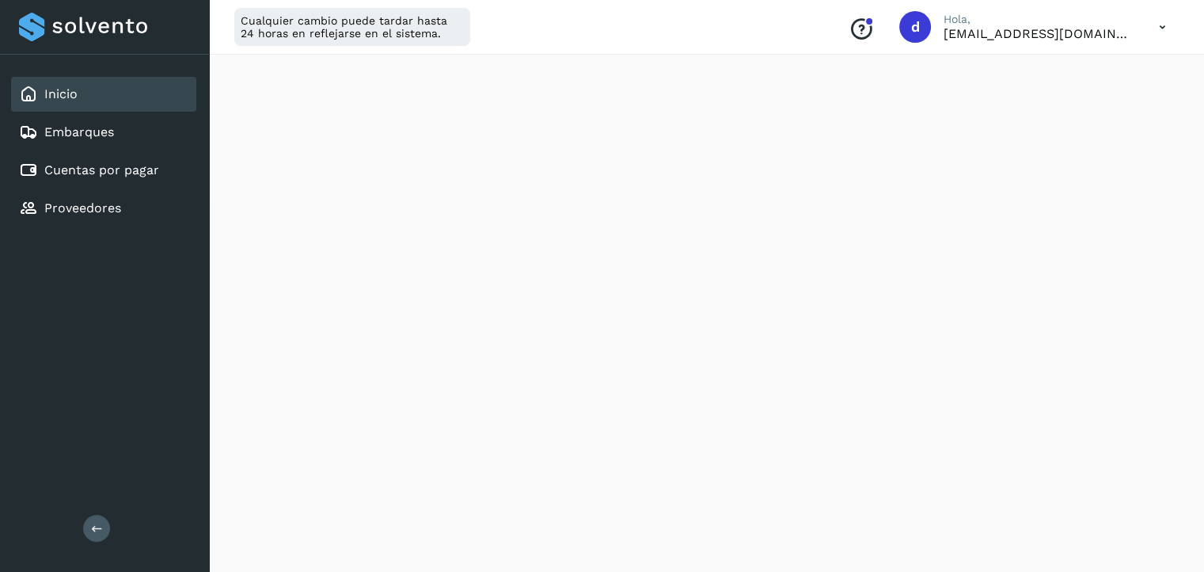
scroll to position [320, 0]
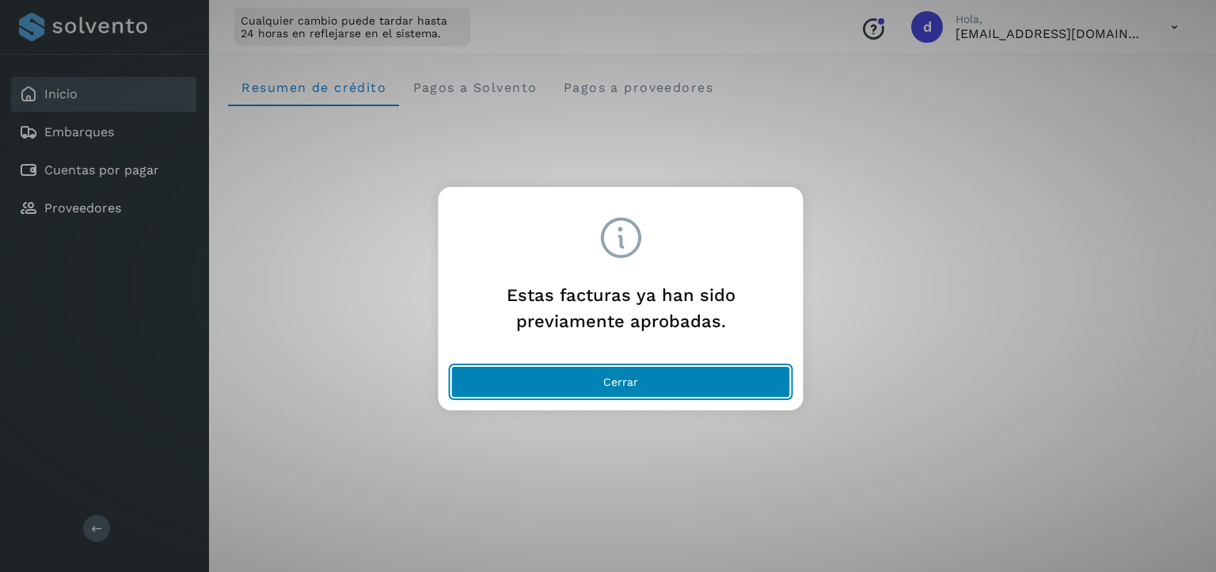
click at [604, 371] on button "Cerrar" at bounding box center [621, 382] width 340 height 32
